Goal: Task Accomplishment & Management: Use online tool/utility

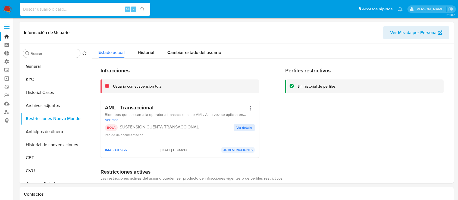
select select "10"
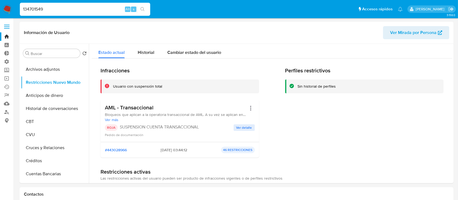
type input "134701549"
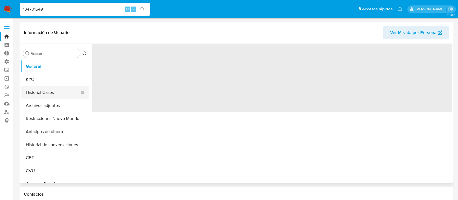
click at [63, 92] on button "Historial Casos" at bounding box center [53, 92] width 64 height 13
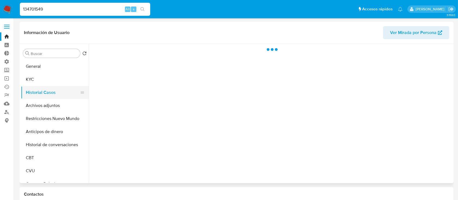
select select "10"
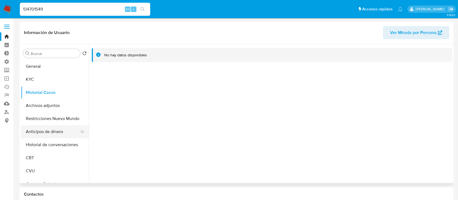
click at [49, 131] on button "Anticipos de dinero" at bounding box center [53, 131] width 64 height 13
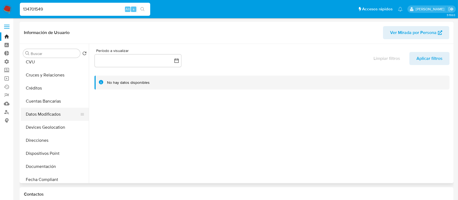
scroll to position [181, 0]
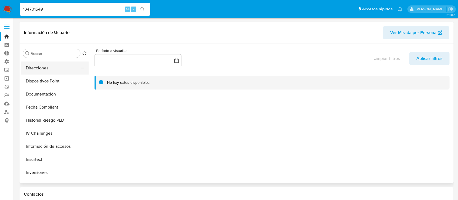
click at [37, 69] on button "Direcciones" at bounding box center [53, 67] width 64 height 13
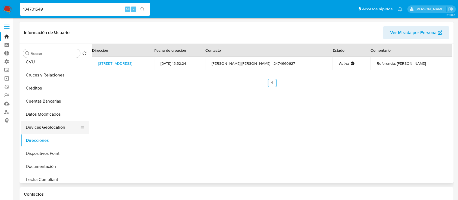
scroll to position [145, 0]
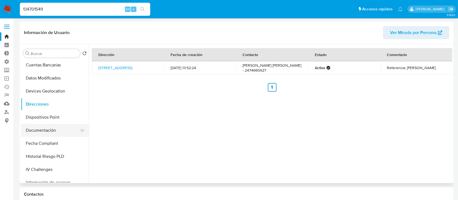
click at [43, 131] on button "Documentación" at bounding box center [53, 130] width 64 height 13
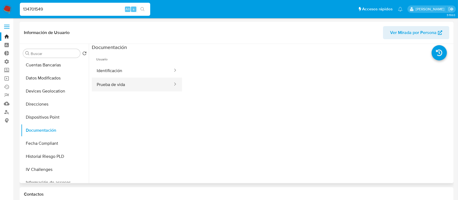
click at [106, 83] on button "Prueba de vida" at bounding box center [132, 84] width 81 height 14
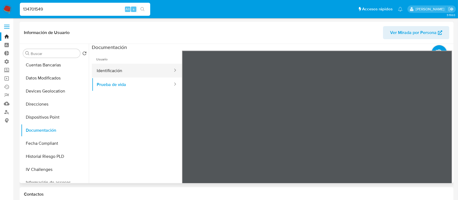
click at [105, 67] on button "Identificación" at bounding box center [132, 71] width 81 height 14
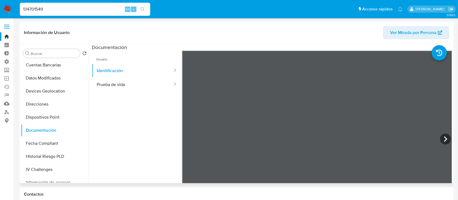
scroll to position [0, 0]
click at [117, 81] on button "Prueba de vida" at bounding box center [132, 84] width 81 height 14
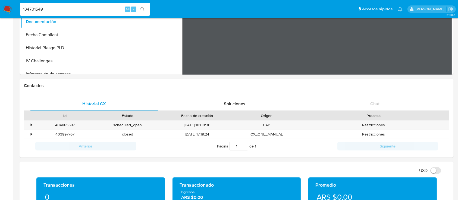
scroll to position [109, 0]
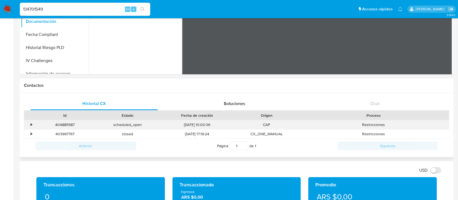
click at [30, 124] on div "•" at bounding box center [29, 124] width 10 height 9
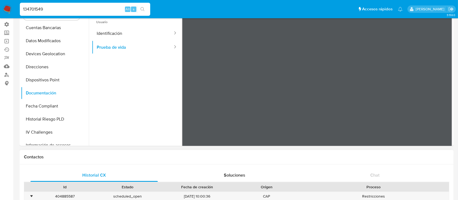
scroll to position [0, 0]
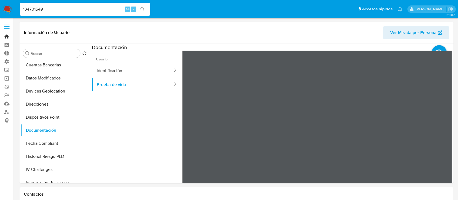
click at [5, 39] on link "Bandeja" at bounding box center [32, 36] width 65 height 8
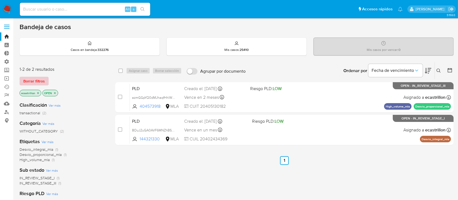
click at [34, 81] on span "Borrar filtros" at bounding box center [33, 81] width 21 height 8
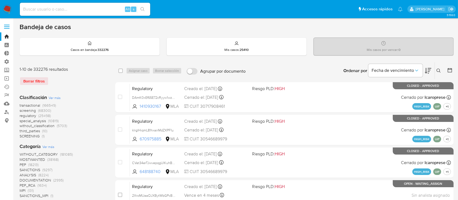
click at [440, 72] on button at bounding box center [439, 70] width 9 height 7
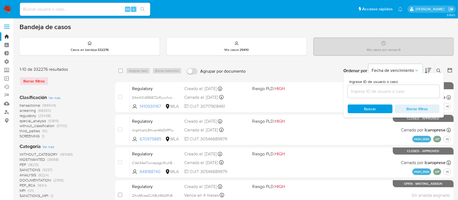
click at [422, 96] on div at bounding box center [394, 91] width 92 height 13
click at [423, 95] on div at bounding box center [394, 91] width 92 height 13
click at [424, 89] on input at bounding box center [394, 91] width 92 height 7
paste input "2037019757"
type input "2037019757"
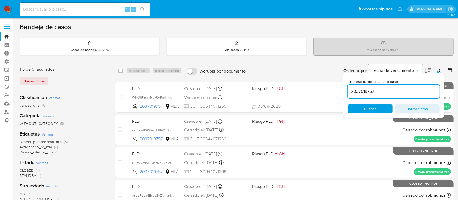
click at [435, 69] on button at bounding box center [439, 70] width 9 height 7
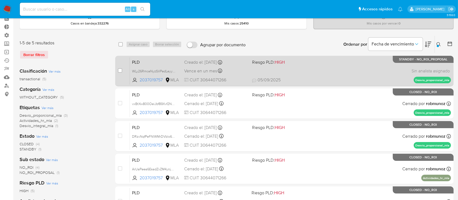
scroll to position [36, 0]
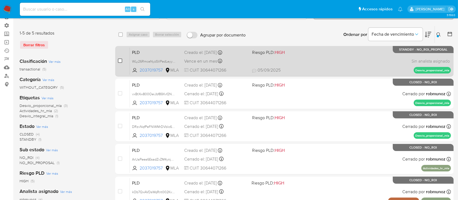
click at [120, 60] on input "checkbox" at bounding box center [120, 60] width 4 height 4
checkbox input "true"
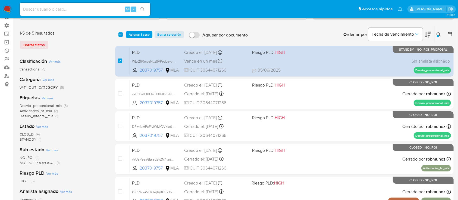
click at [138, 30] on div "select-all-cases-checkbox Asignar 1 caso Borrar selección Agrupar por documento…" at bounding box center [284, 34] width 338 height 17
click at [138, 34] on span "Asignar 1 caso" at bounding box center [139, 34] width 21 height 5
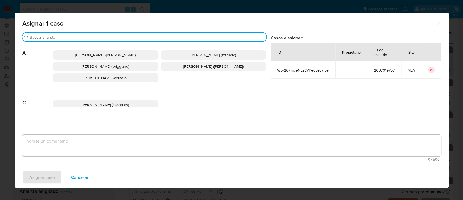
click at [133, 35] on input "Buscar" at bounding box center [147, 37] width 235 height 5
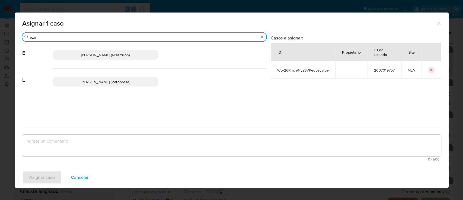
type input "eze"
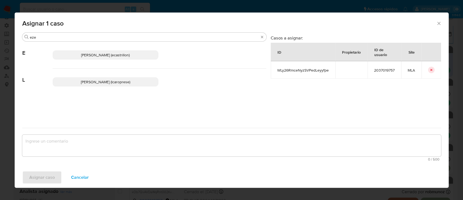
click at [118, 55] on span "Ezequiel Gonzalo Castrillon (ecastrillon)" at bounding box center [105, 54] width 49 height 5
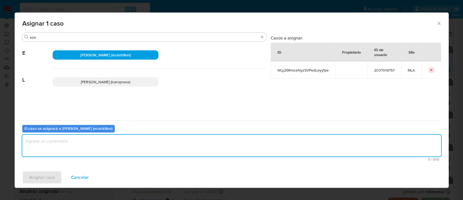
click at [101, 149] on textarea "assign-modal" at bounding box center [231, 145] width 419 height 22
type textarea "."
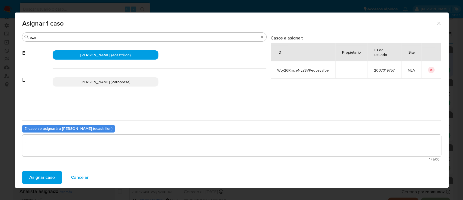
click at [55, 177] on button "Asignar caso" at bounding box center [42, 177] width 40 height 13
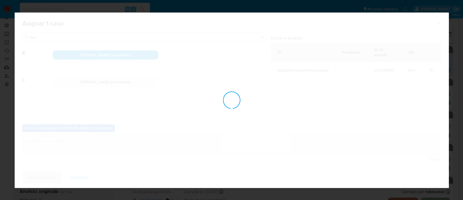
checkbox input "false"
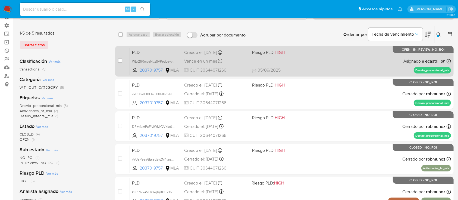
click at [371, 53] on div "PLD WLy26RmceNyzSVPedLeyyfpe 2037019757 MLA Riesgo PLD: HIGH Creado el: 12/07/2…" at bounding box center [290, 60] width 321 height 27
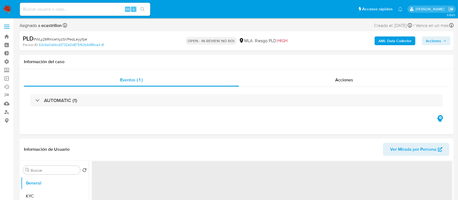
click at [433, 43] on span "Acciones" at bounding box center [432, 40] width 15 height 9
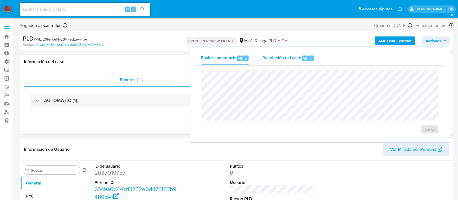
click at [279, 60] on span "Resolución del caso" at bounding box center [281, 58] width 39 height 6
select select "10"
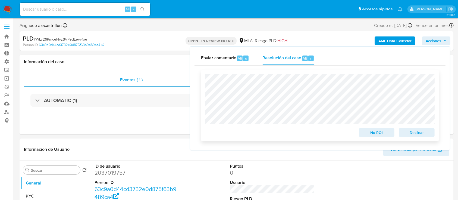
click at [372, 131] on span "No ROI" at bounding box center [376, 132] width 28 height 8
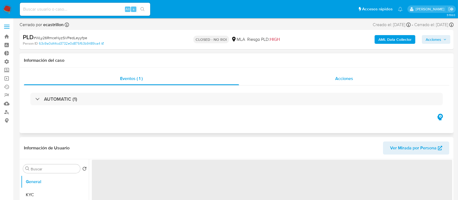
click at [311, 73] on div "Acciones" at bounding box center [344, 78] width 210 height 13
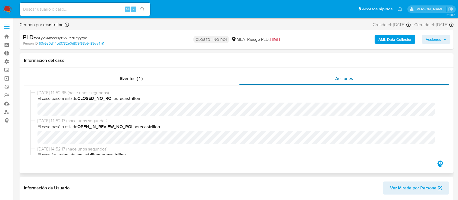
select select "10"
